Goal: Task Accomplishment & Management: Use online tool/utility

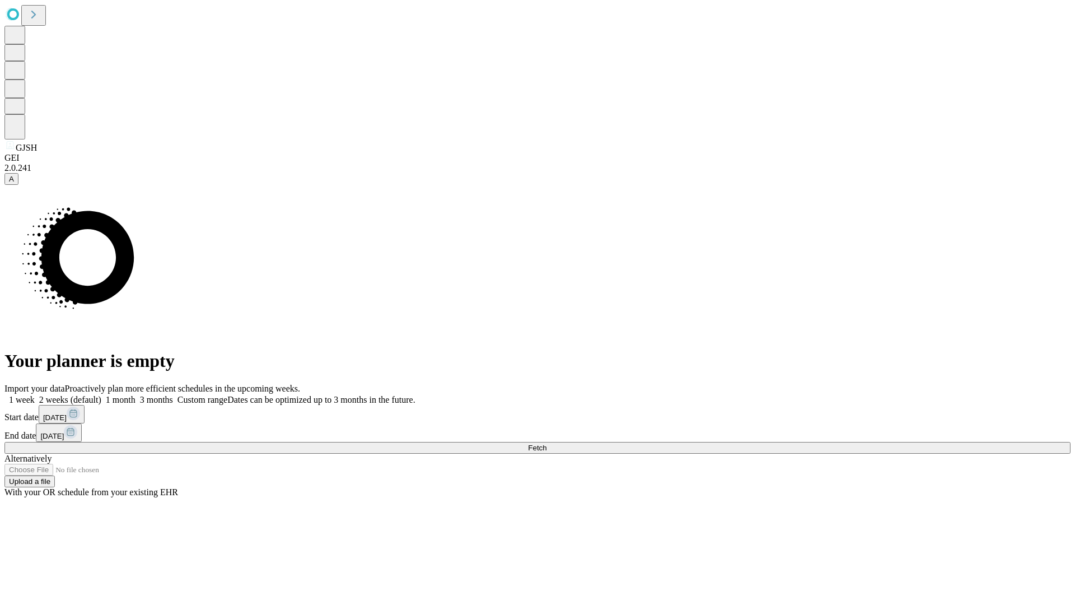
click at [546, 443] on span "Fetch" at bounding box center [537, 447] width 18 height 8
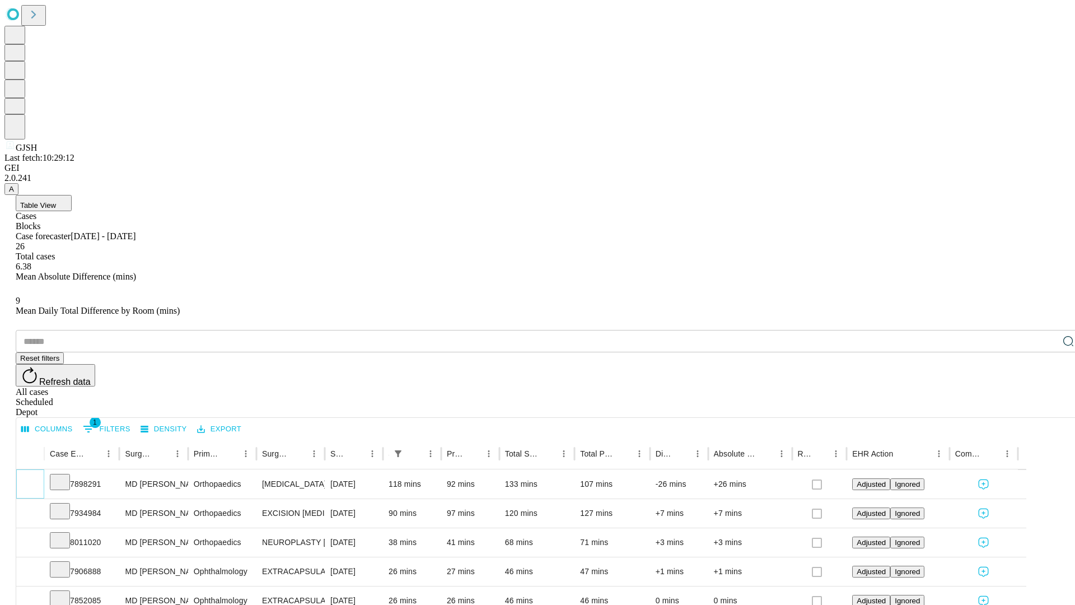
click at [36, 478] on icon "Expand" at bounding box center [30, 483] width 11 height 11
